Goal: Navigation & Orientation: Find specific page/section

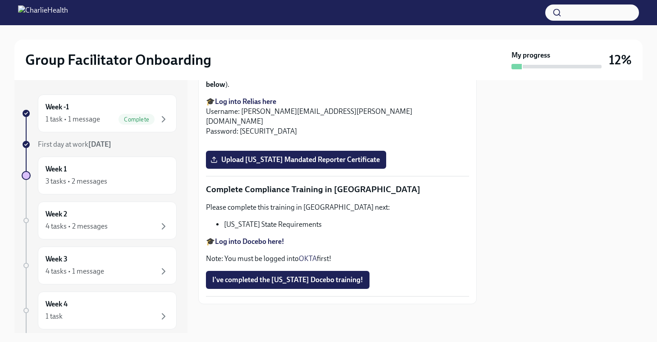
scroll to position [1962, 0]
click at [135, 220] on div "Week 2 4 tasks • 2 messages" at bounding box center [107, 221] width 123 height 23
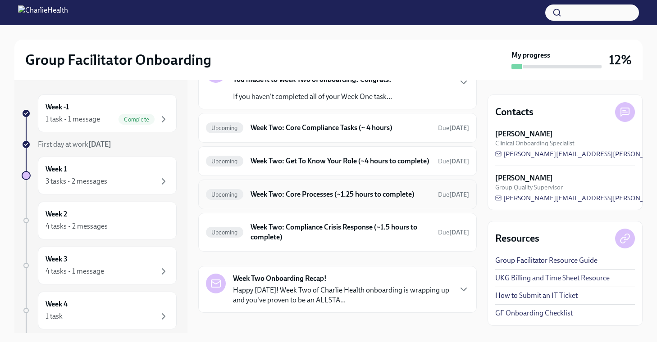
scroll to position [84, 0]
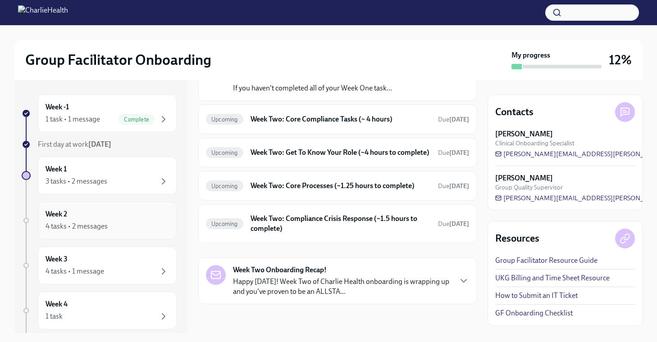
click at [132, 228] on div "4 tasks • 2 messages" at bounding box center [107, 226] width 123 height 11
click at [118, 260] on div "Week 3 4 tasks • 1 message" at bounding box center [107, 266] width 123 height 23
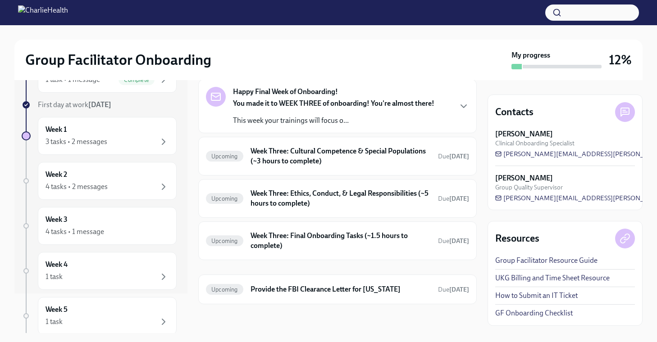
scroll to position [44, 0]
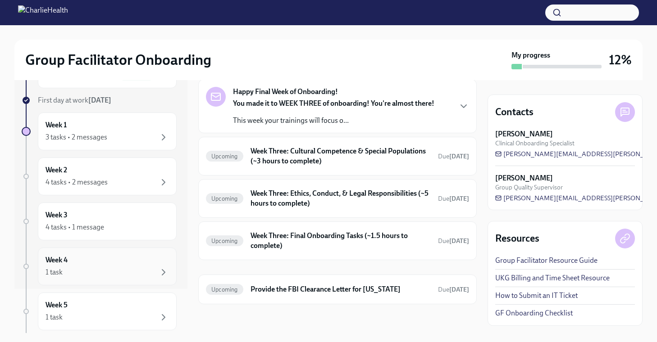
click at [130, 275] on div "1 task" at bounding box center [107, 272] width 123 height 11
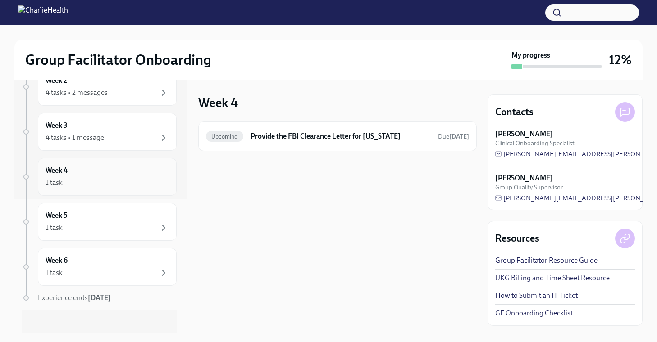
scroll to position [140, 0]
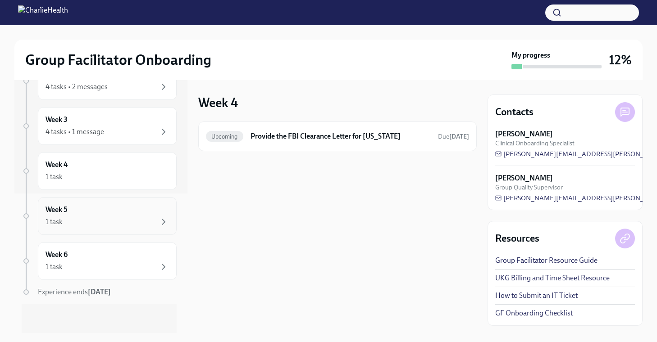
click at [134, 219] on div "1 task" at bounding box center [107, 222] width 123 height 11
click at [127, 255] on div "Week 6 1 task" at bounding box center [107, 261] width 123 height 23
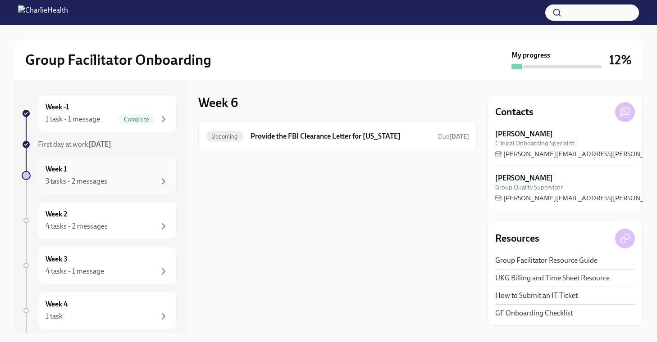
click at [123, 176] on div "3 tasks • 2 messages" at bounding box center [107, 181] width 123 height 11
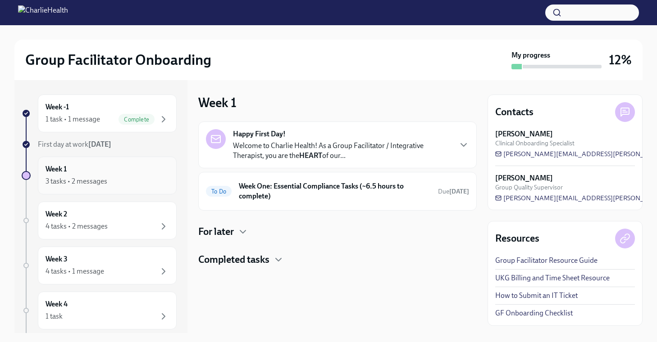
click at [116, 175] on div "Week 1 3 tasks • 2 messages" at bounding box center [107, 175] width 123 height 23
click at [283, 264] on icon "button" at bounding box center [278, 260] width 11 height 11
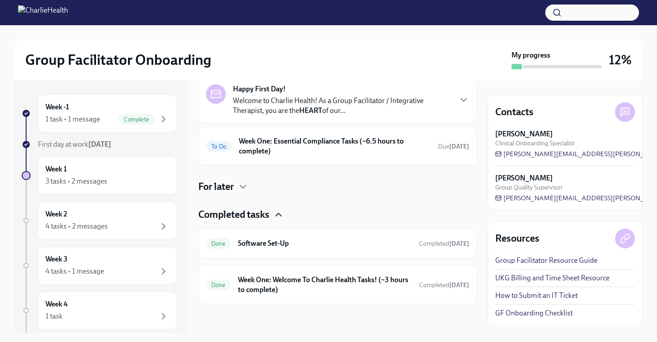
click at [278, 217] on icon "button" at bounding box center [278, 215] width 11 height 11
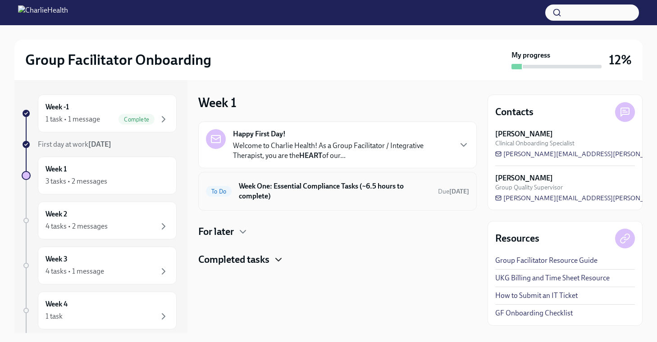
click at [402, 198] on h6 "Week One: Essential Compliance Tasks (~6.5 hours to complete)" at bounding box center [335, 192] width 192 height 20
